Goal: Information Seeking & Learning: Understand process/instructions

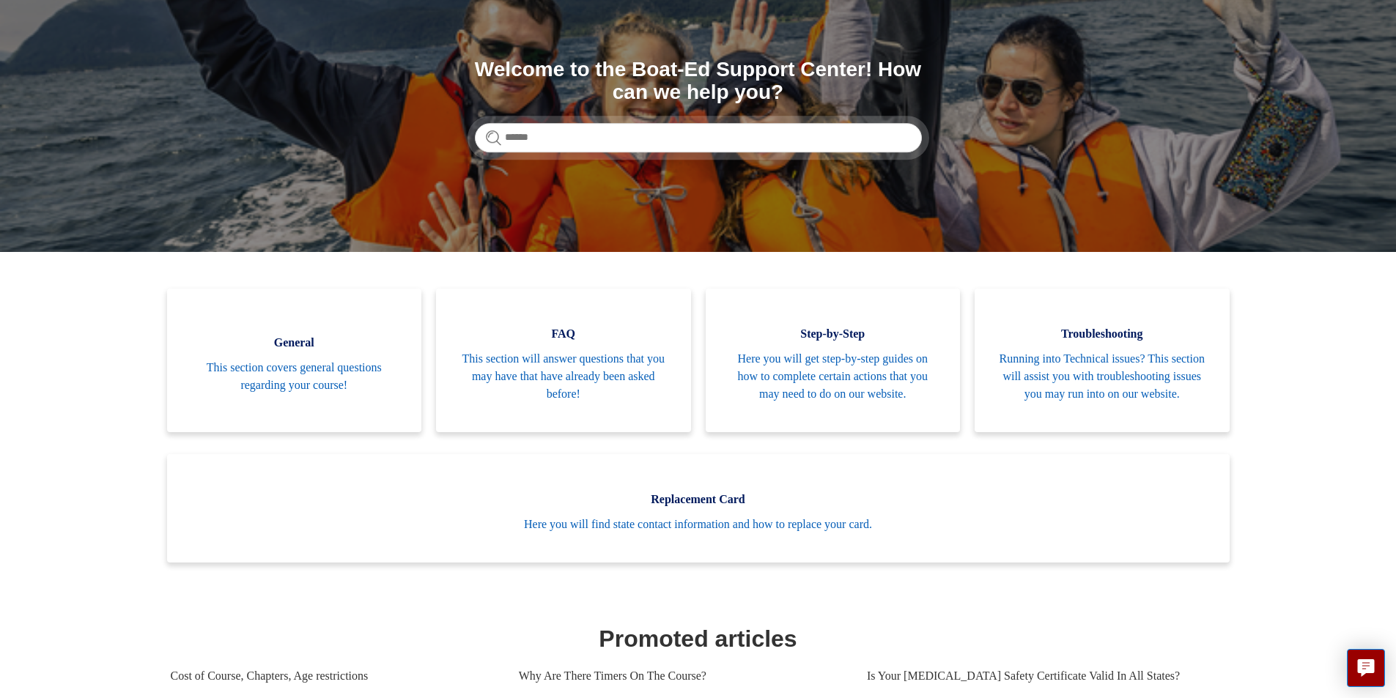
scroll to position [220, 0]
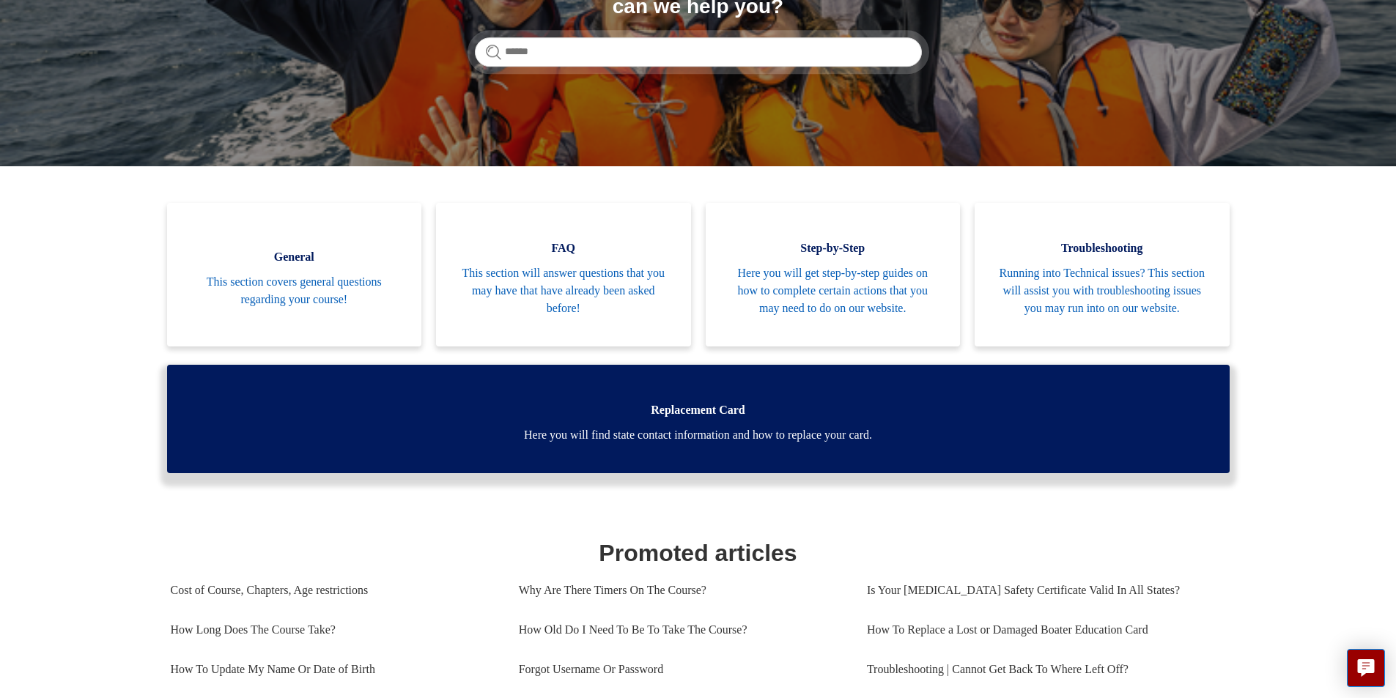
click at [547, 419] on span "Replacement Card" at bounding box center [698, 411] width 1019 height 18
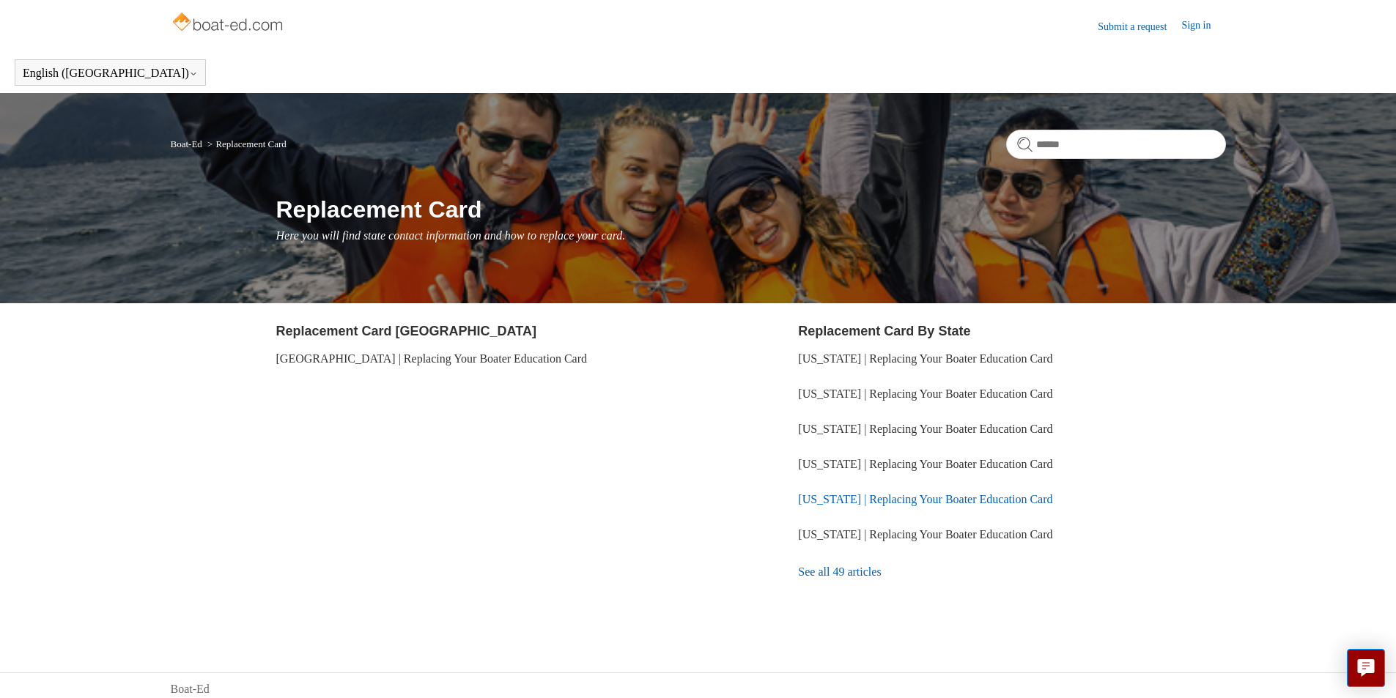
click at [904, 493] on link "Virginia | Replacing Your Boater Education Card" at bounding box center [925, 499] width 254 height 12
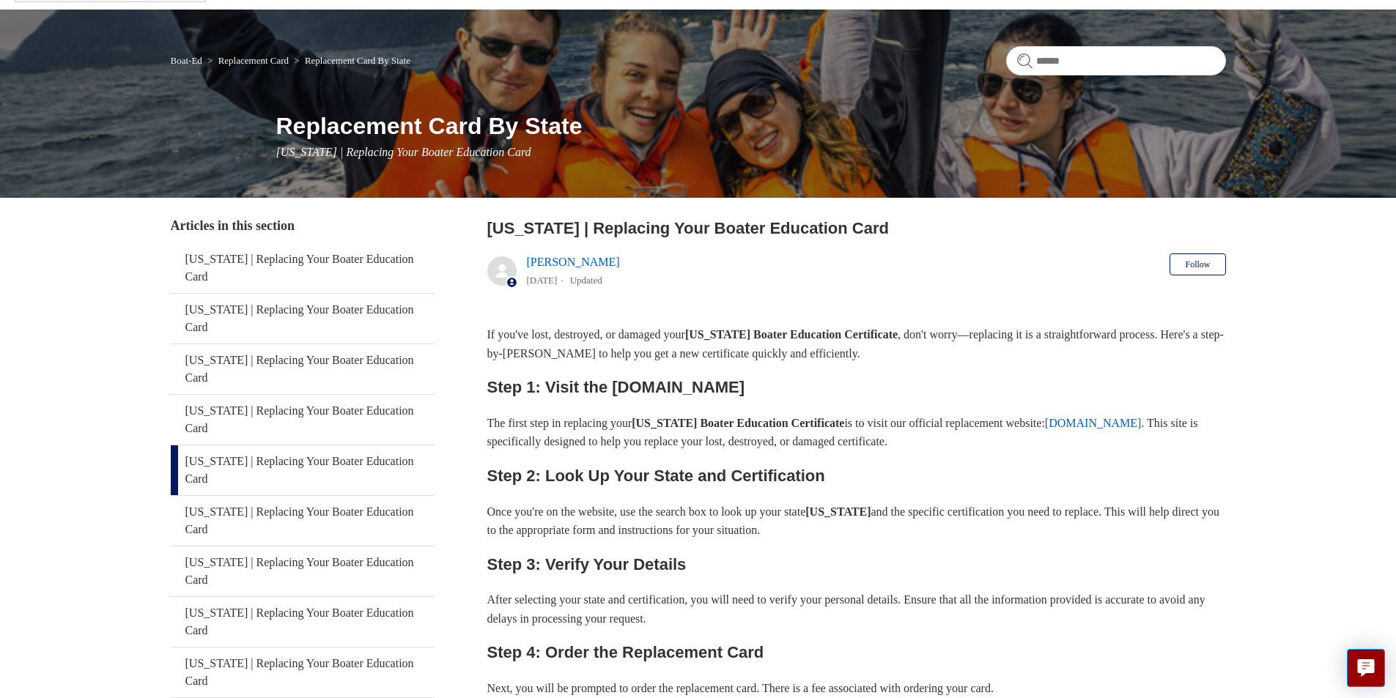
scroll to position [147, 0]
